Goal: Task Accomplishment & Management: Manage account settings

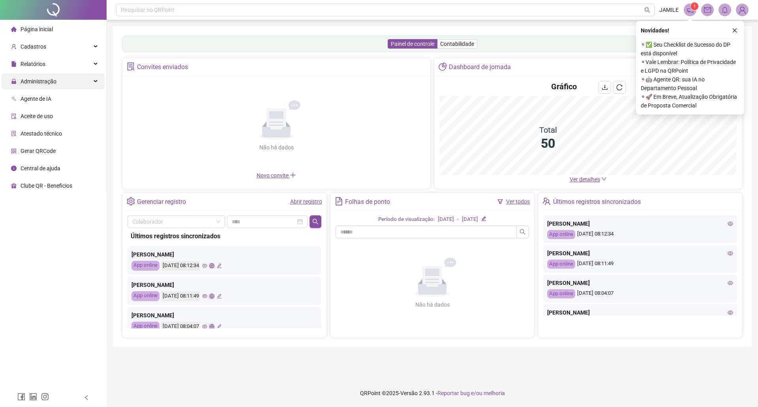
click at [64, 84] on div "Administração" at bounding box center [53, 81] width 103 height 16
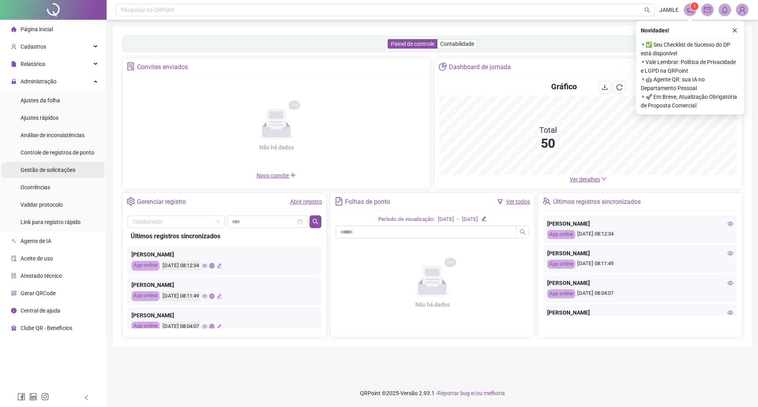
click at [80, 169] on li "Gestão de solicitações" at bounding box center [53, 170] width 103 height 16
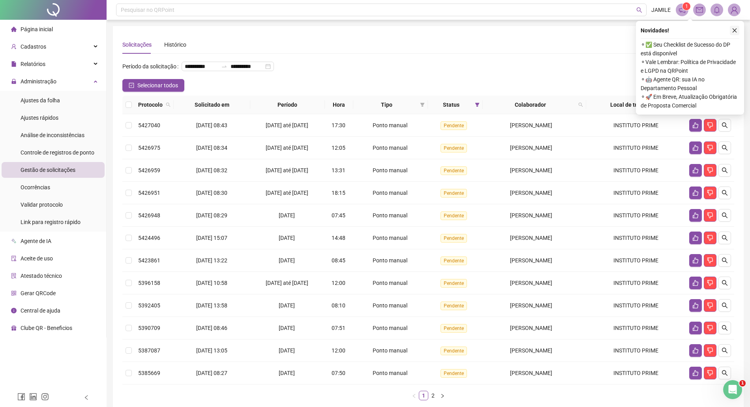
click at [738, 30] on button "button" at bounding box center [734, 30] width 9 height 9
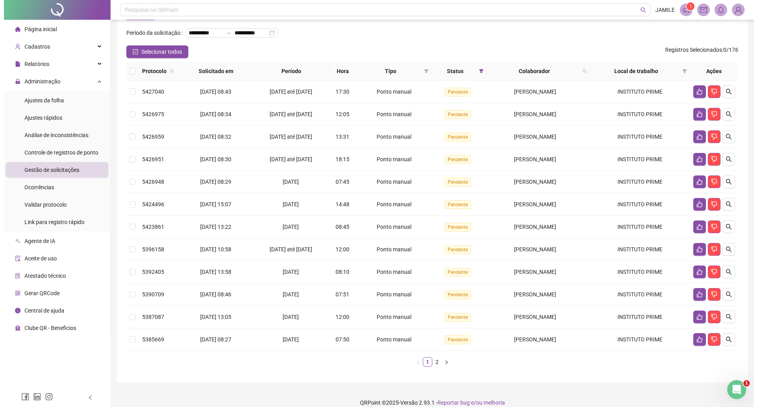
scroll to position [57, 0]
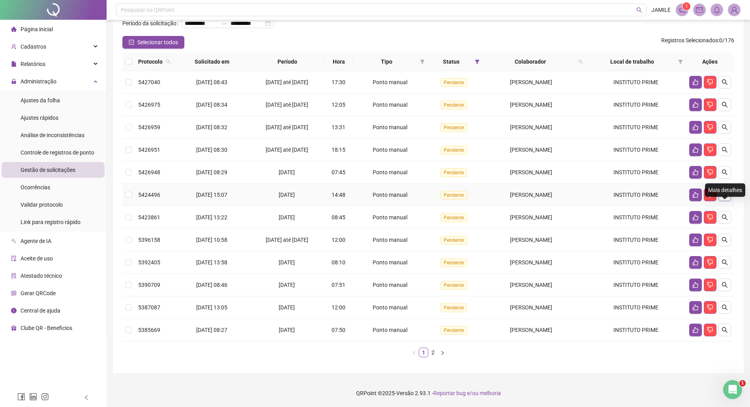
click at [726, 194] on icon "search" at bounding box center [725, 195] width 6 height 6
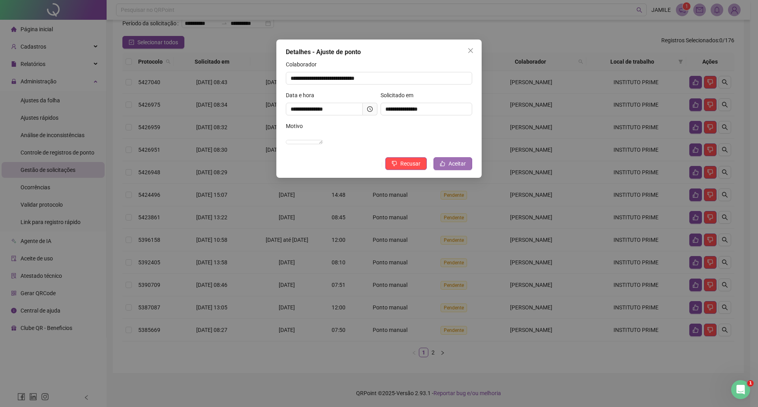
click at [451, 168] on span "Aceitar" at bounding box center [457, 163] width 17 height 9
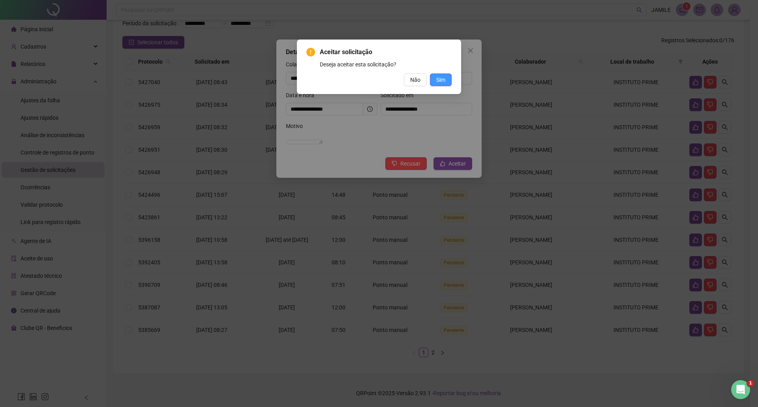
click at [433, 78] on button "Sim" at bounding box center [441, 79] width 22 height 13
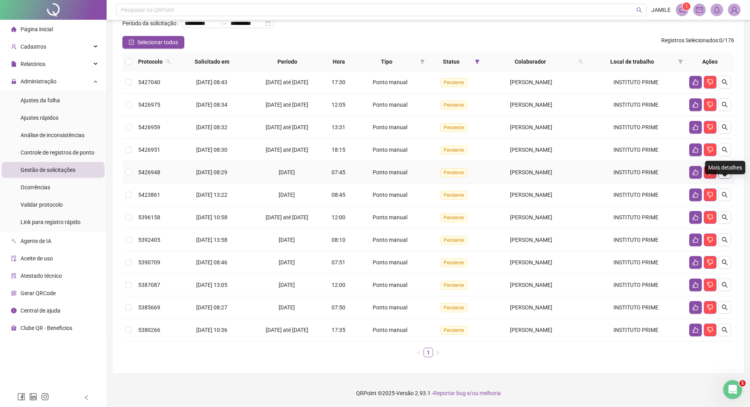
click at [724, 166] on button "button" at bounding box center [725, 172] width 13 height 13
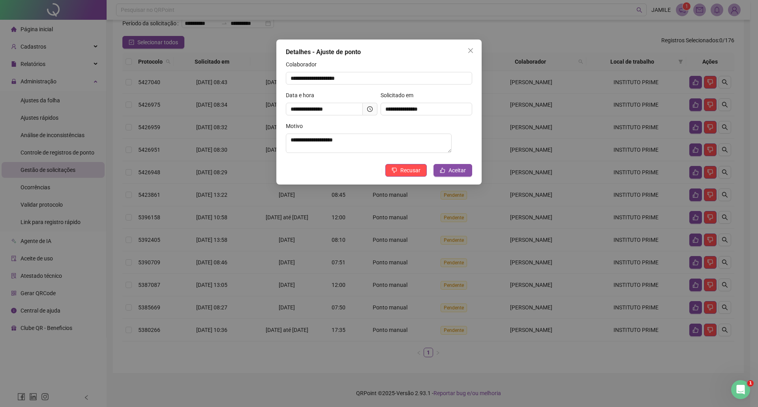
click at [370, 108] on icon "clock-circle" at bounding box center [370, 109] width 6 height 6
click at [370, 111] on icon "clock-circle" at bounding box center [370, 109] width 6 height 6
click at [471, 46] on button "Close" at bounding box center [470, 50] width 13 height 13
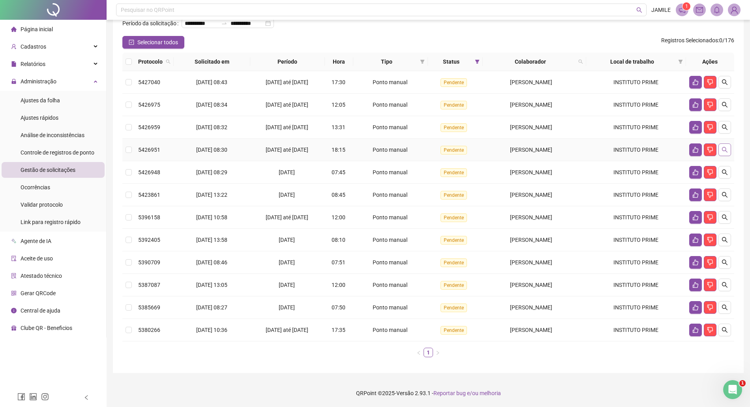
click at [726, 147] on icon "search" at bounding box center [725, 150] width 6 height 6
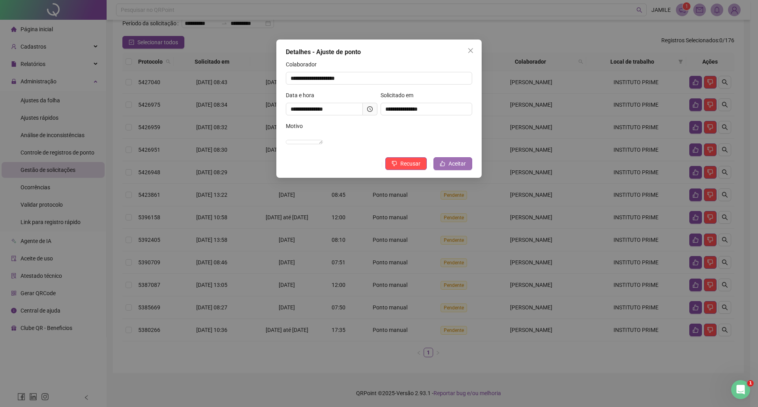
click at [444, 166] on icon "like" at bounding box center [443, 164] width 6 height 6
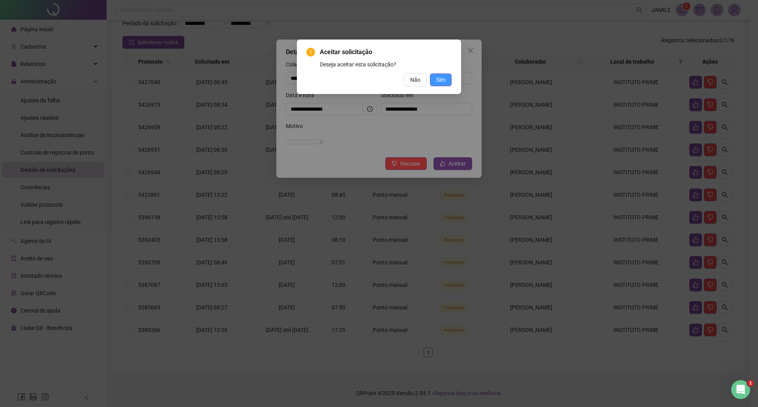
click at [436, 78] on span "Sim" at bounding box center [440, 79] width 9 height 9
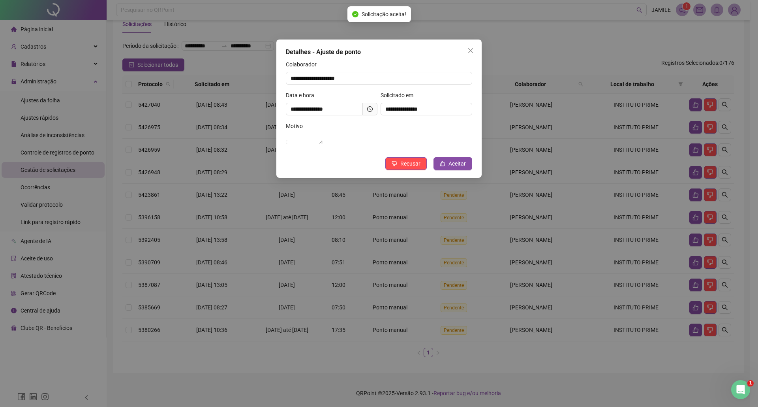
scroll to position [35, 0]
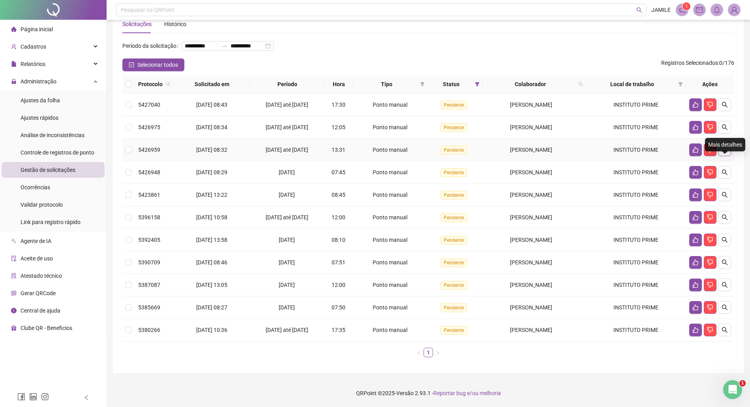
click at [730, 146] on button "button" at bounding box center [725, 149] width 13 height 13
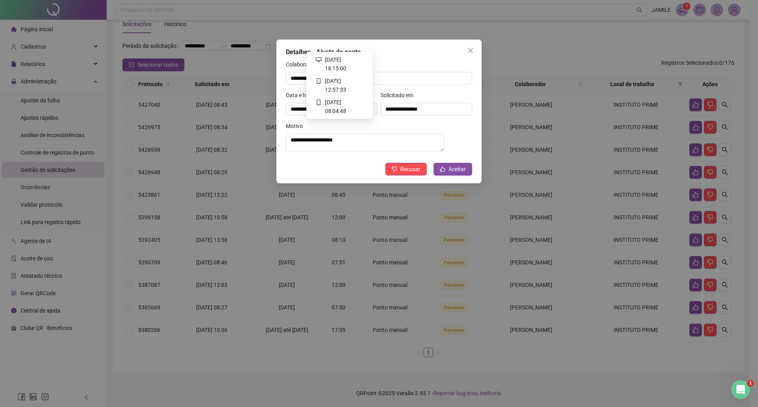
click at [368, 111] on icon "clock-circle" at bounding box center [370, 109] width 6 height 6
click at [447, 171] on button "Aceitar" at bounding box center [453, 169] width 39 height 13
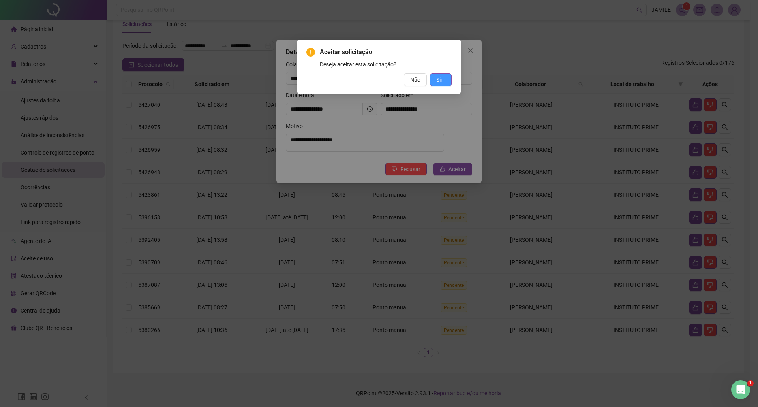
click at [441, 77] on span "Sim" at bounding box center [440, 79] width 9 height 9
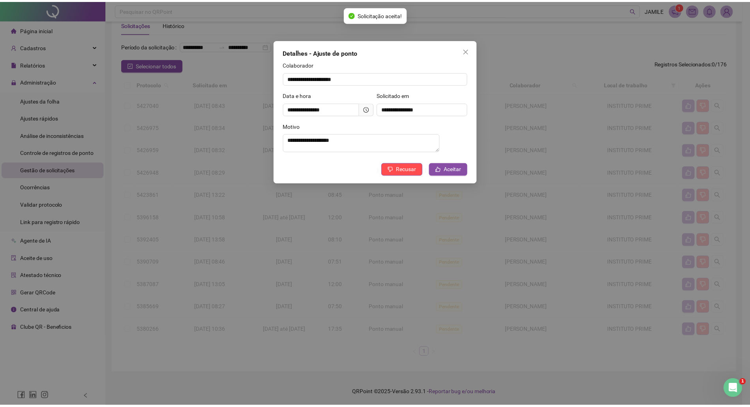
scroll to position [12, 0]
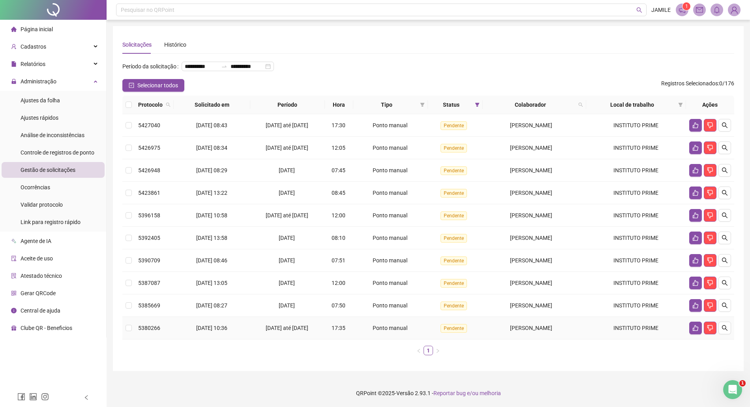
click at [575, 394] on footer "QRPoint © 2025 - Versão 2.93.1 - Reportar bug e/ou melhoria" at bounding box center [429, 393] width 644 height 28
click at [573, 354] on ul "1" at bounding box center [428, 350] width 612 height 9
click at [726, 128] on icon "search" at bounding box center [725, 125] width 6 height 6
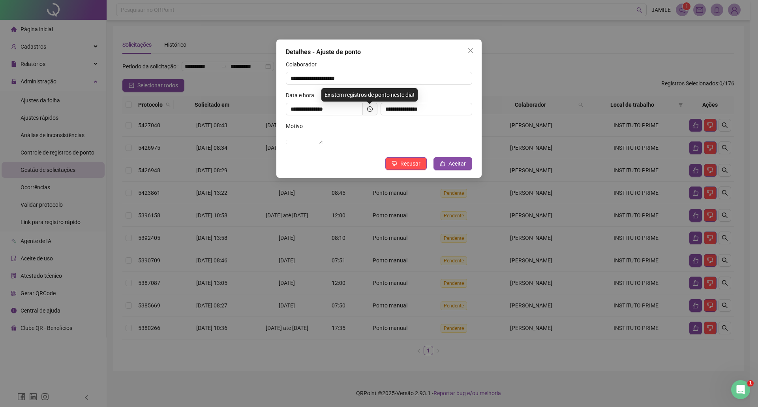
click at [373, 107] on span at bounding box center [370, 109] width 15 height 13
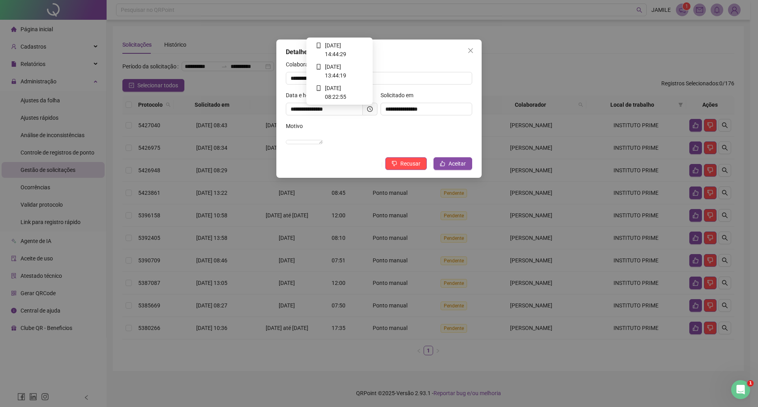
click at [372, 108] on icon "clock-circle" at bounding box center [370, 109] width 6 height 6
click at [534, 81] on div "**********" at bounding box center [379, 203] width 758 height 407
